Goal: Task Accomplishment & Management: Manage account settings

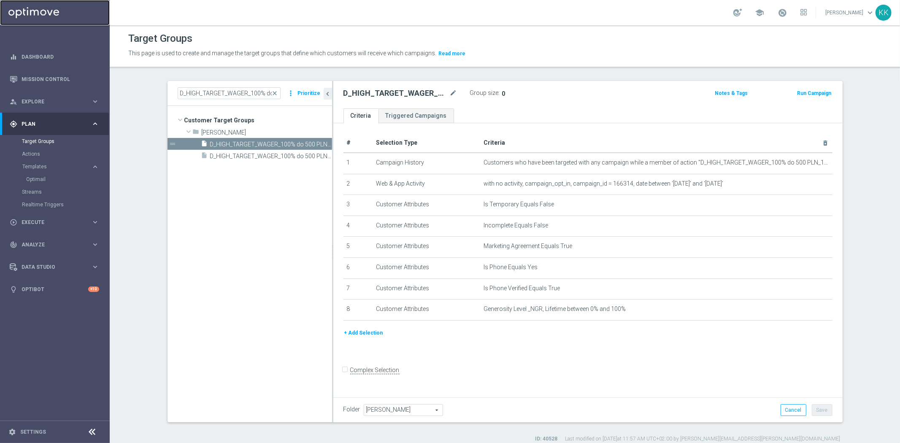
click at [36, 14] on link at bounding box center [55, 12] width 110 height 25
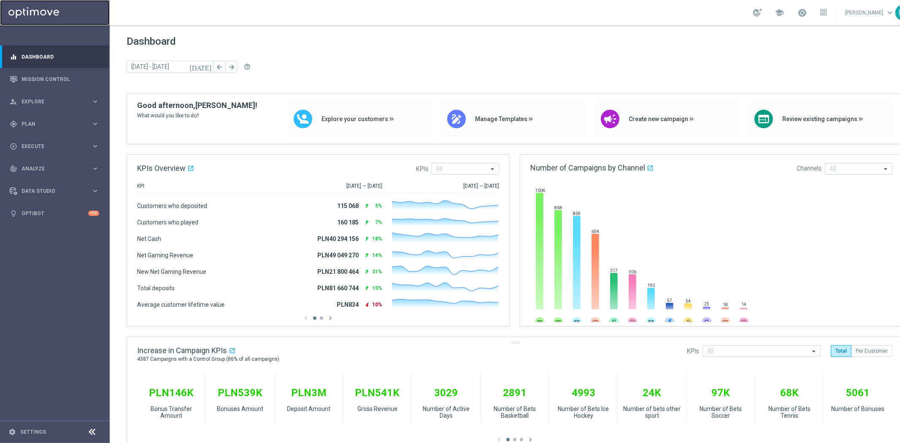
click at [632, 353] on div "Increase in Campaign KPIs open_in_new 4387 Campaigns with a Control Group (86% …" at bounding box center [515, 354] width 776 height 35
